Goal: Register for event/course

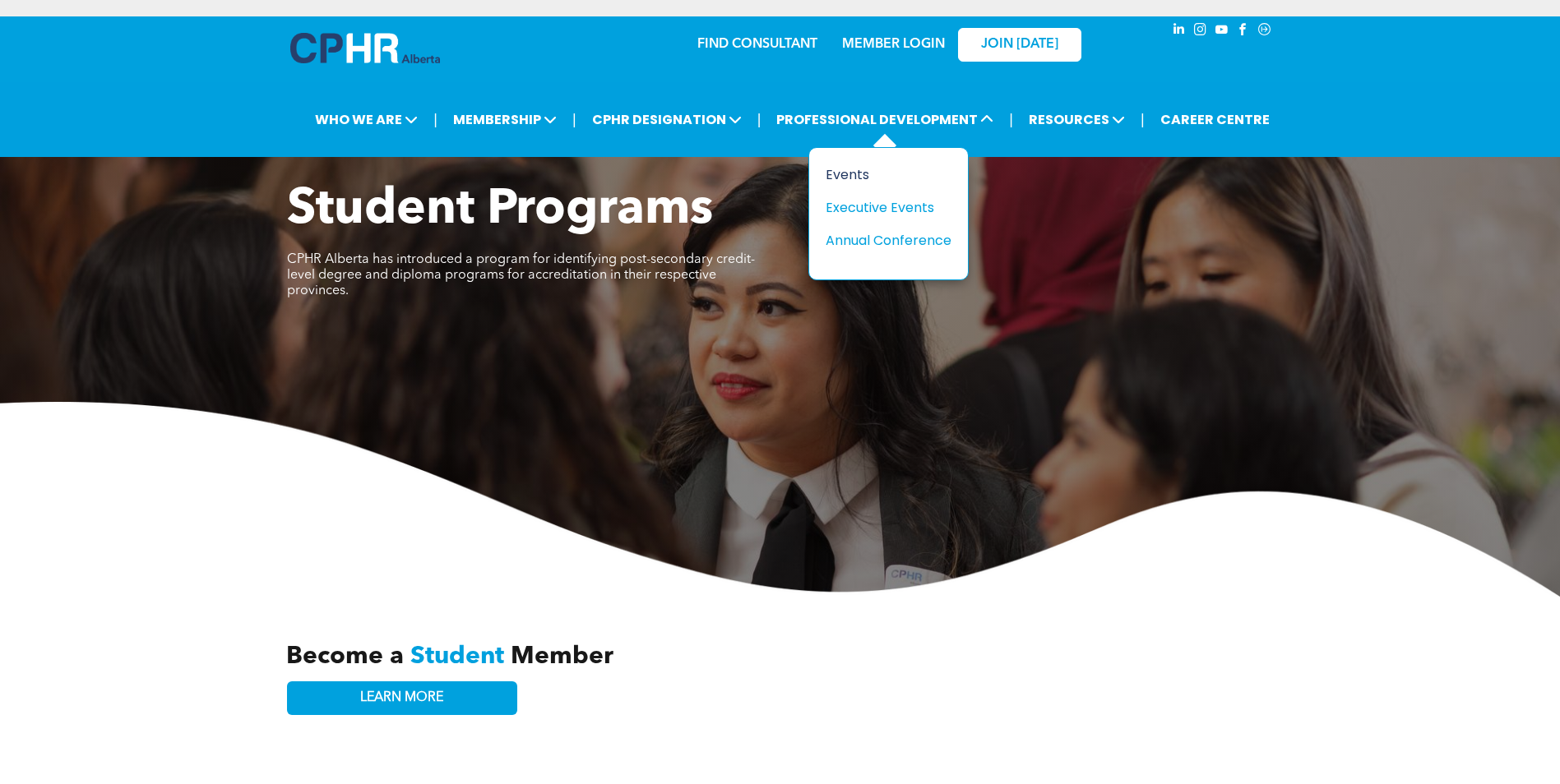
click at [840, 177] on div "Events" at bounding box center [882, 175] width 114 height 21
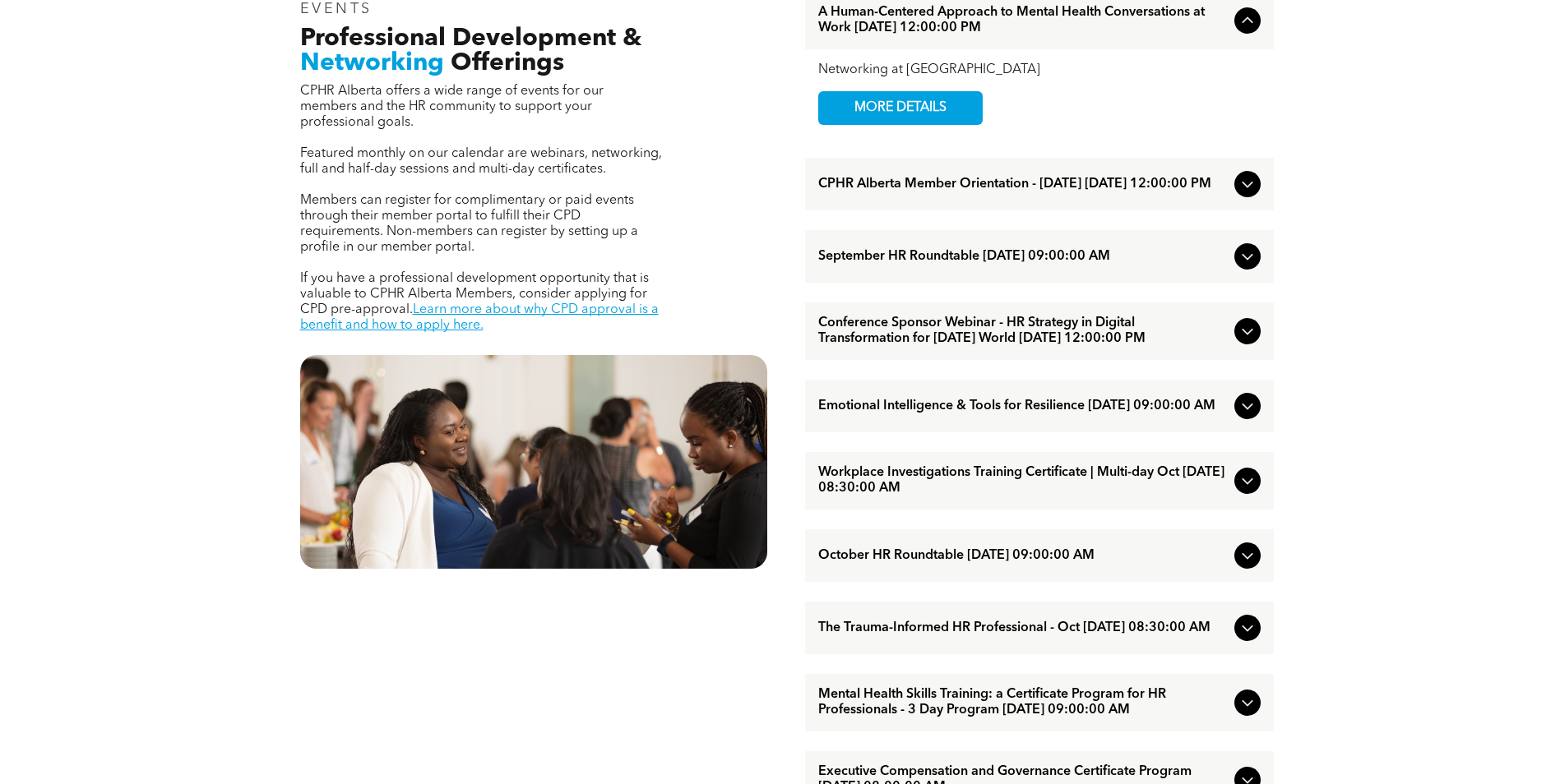
scroll to position [657, 0]
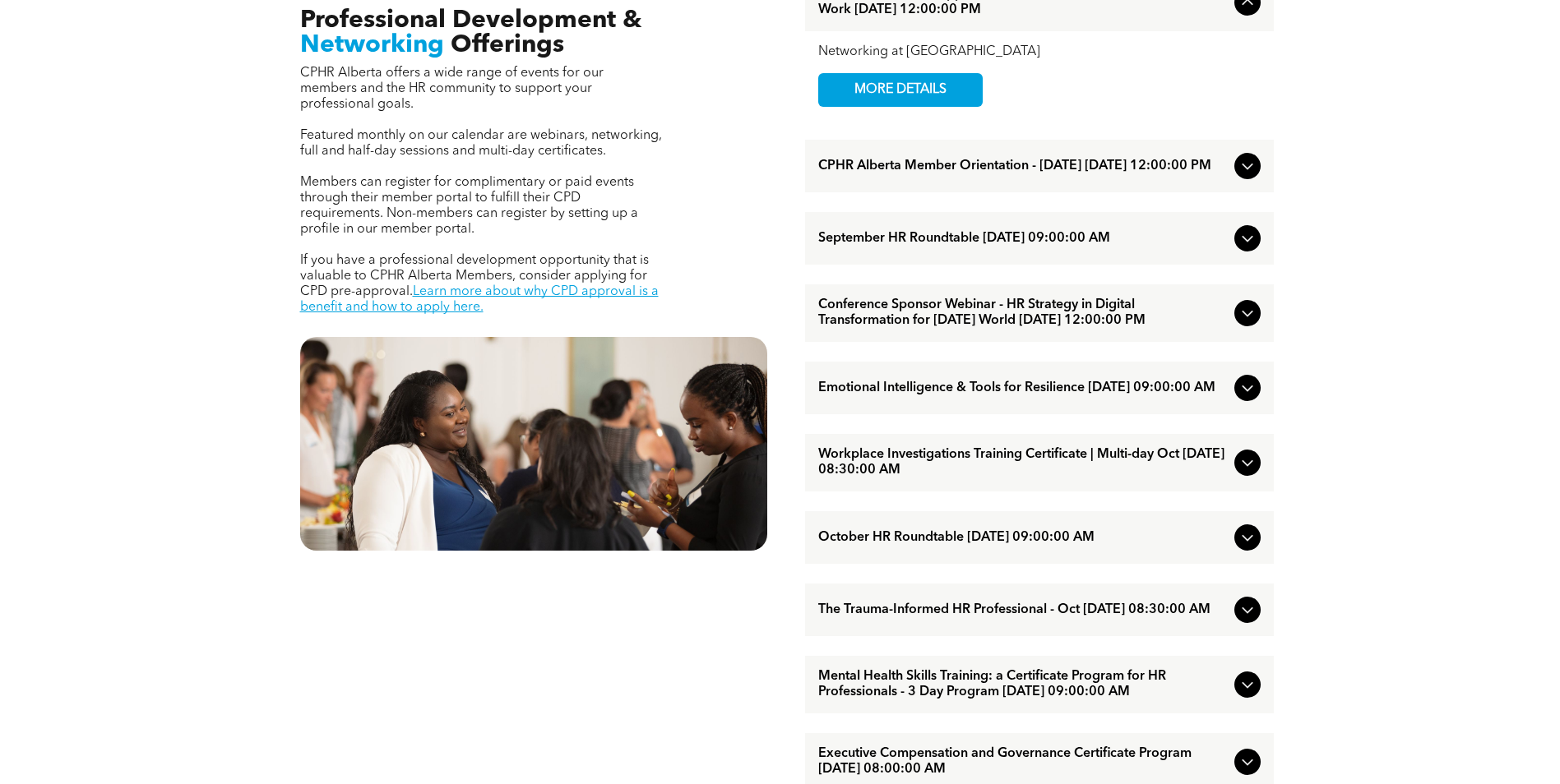
click at [1248, 323] on icon at bounding box center [1247, 313] width 20 height 20
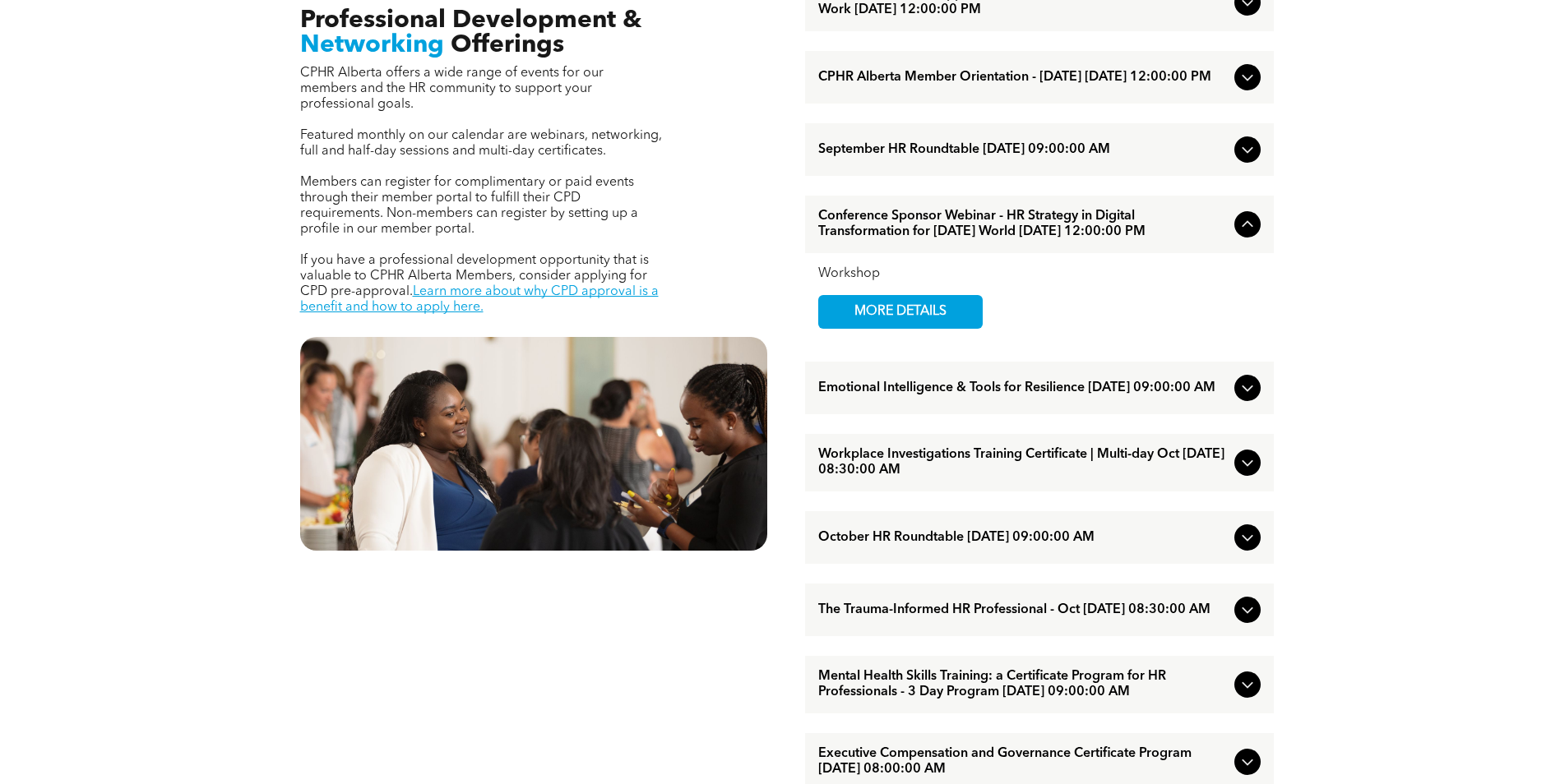
click at [1242, 234] on icon at bounding box center [1247, 224] width 20 height 20
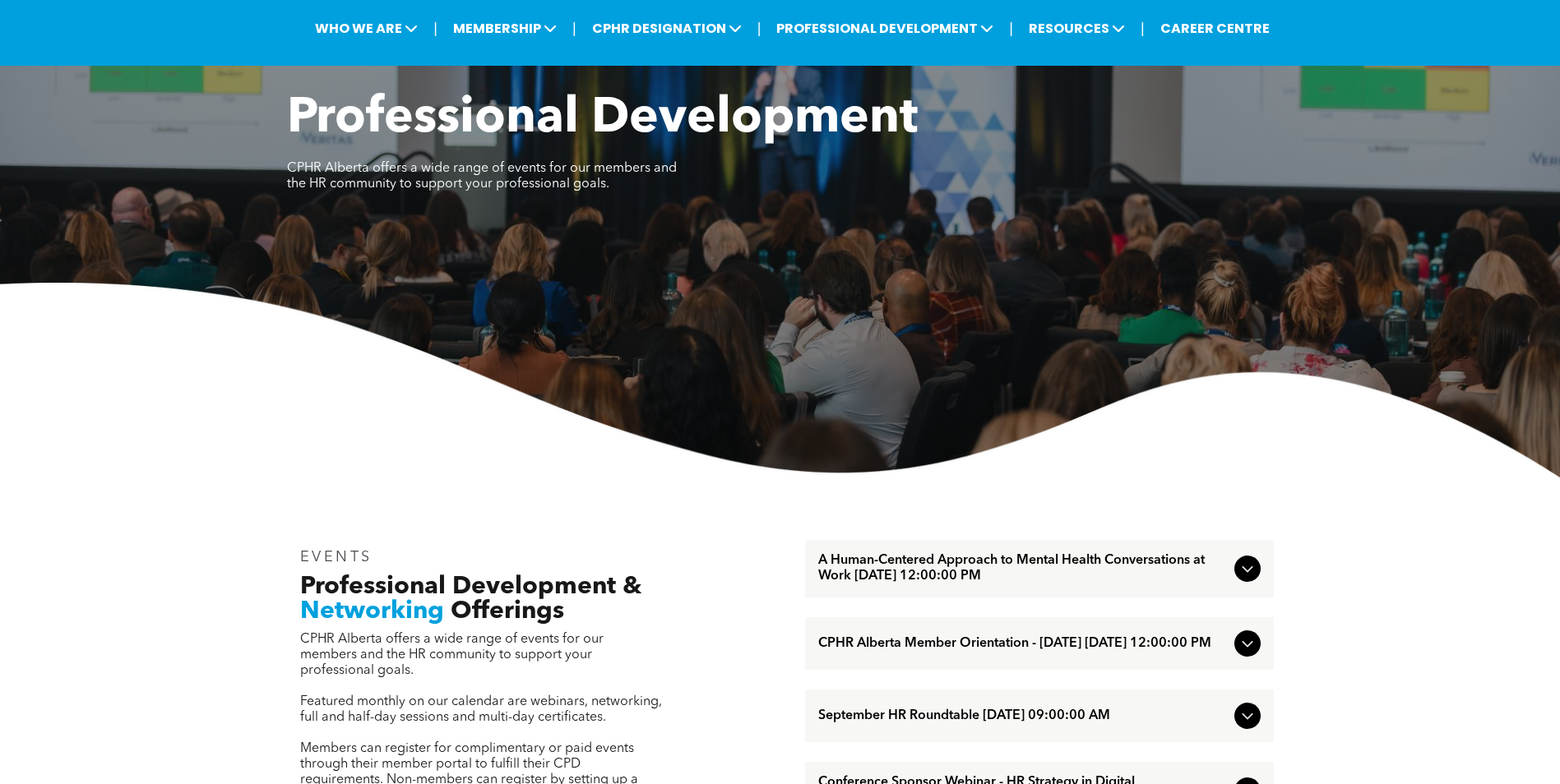
scroll to position [0, 0]
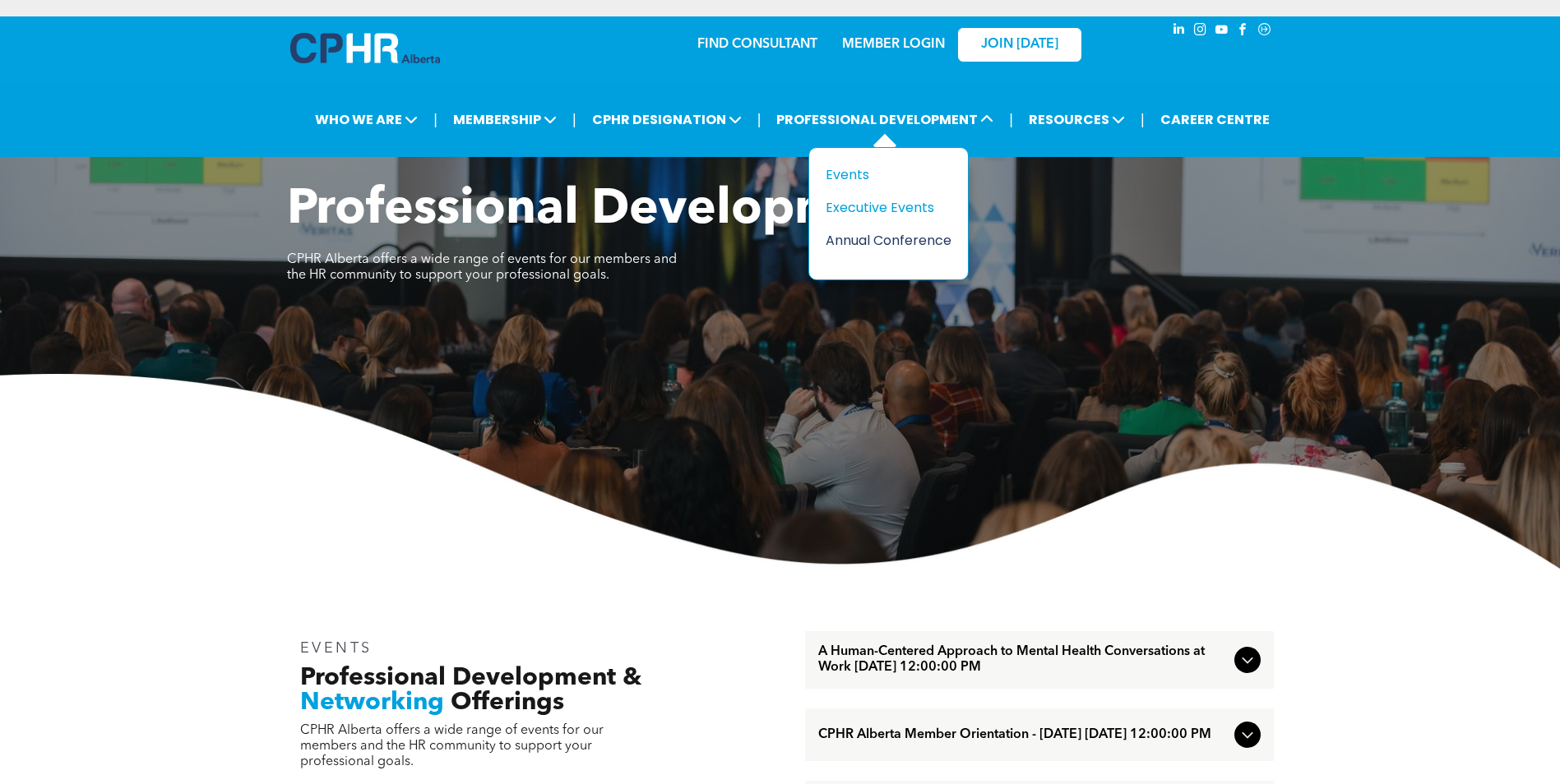
click at [901, 241] on div "Annual Conference" at bounding box center [882, 240] width 114 height 21
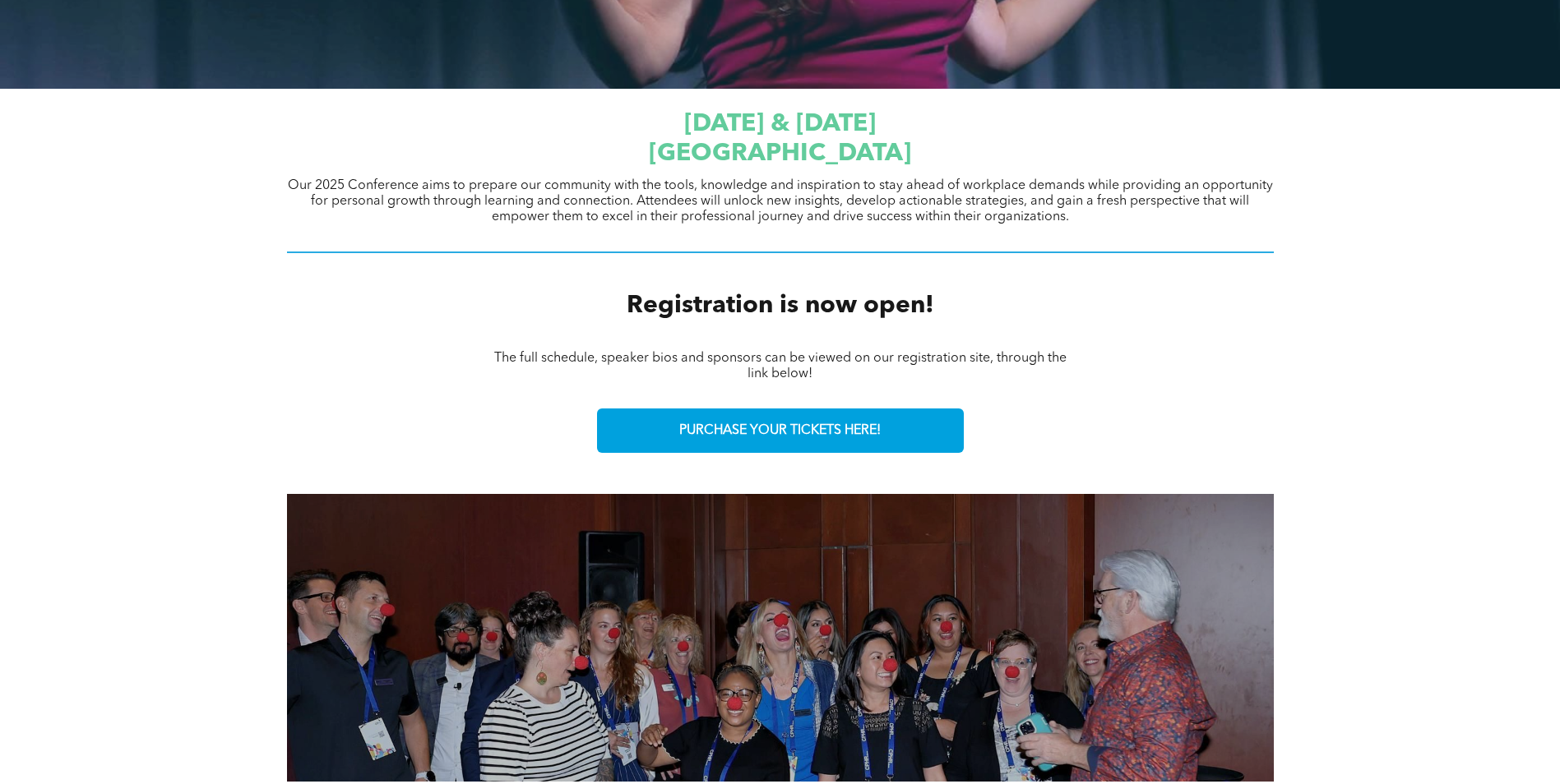
scroll to position [517, 0]
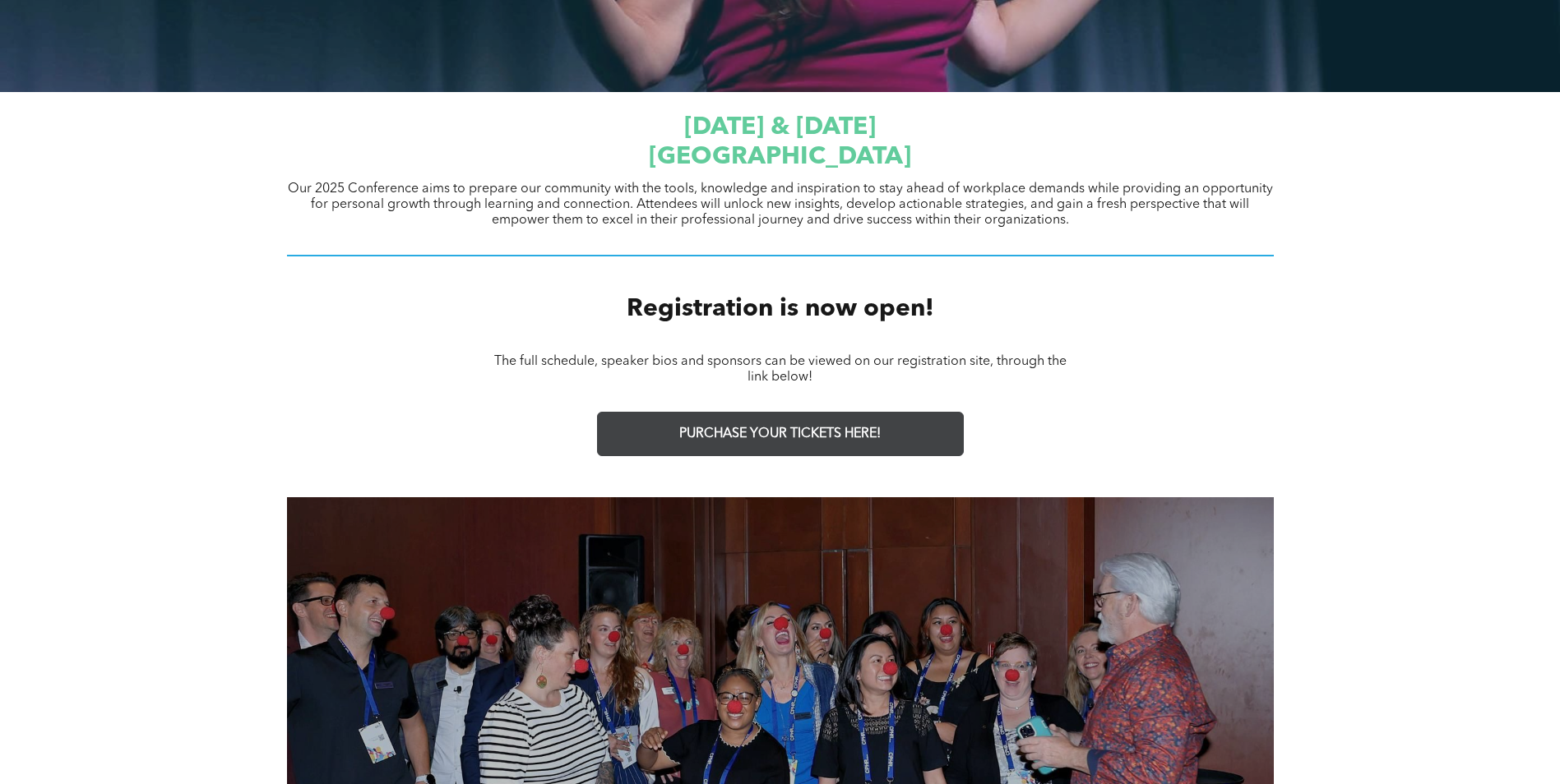
click at [849, 433] on span "PURCHASE YOUR TICKETS HERE!" at bounding box center [780, 434] width 201 height 16
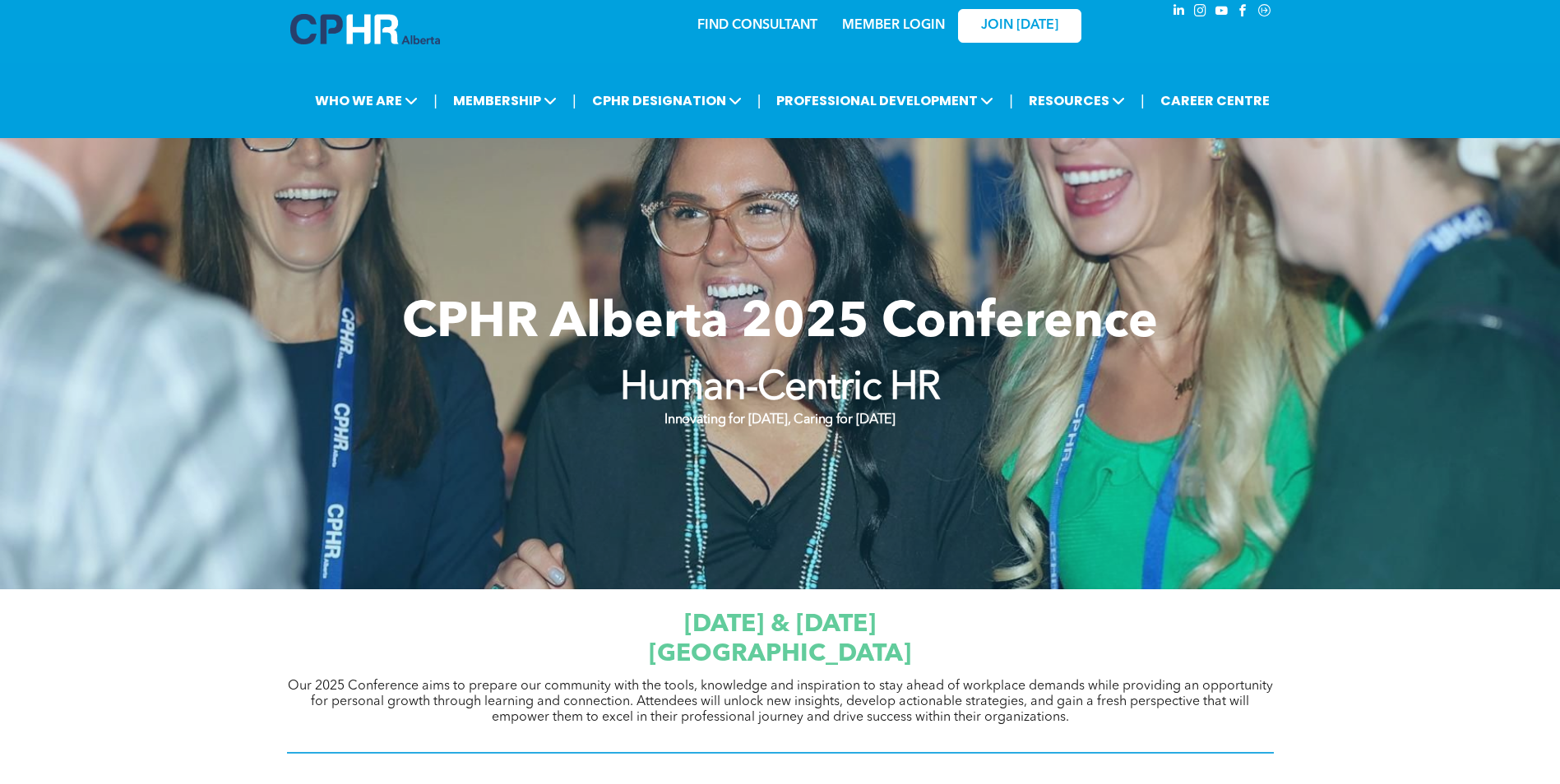
scroll to position [82, 0]
